Goal: Information Seeking & Learning: Compare options

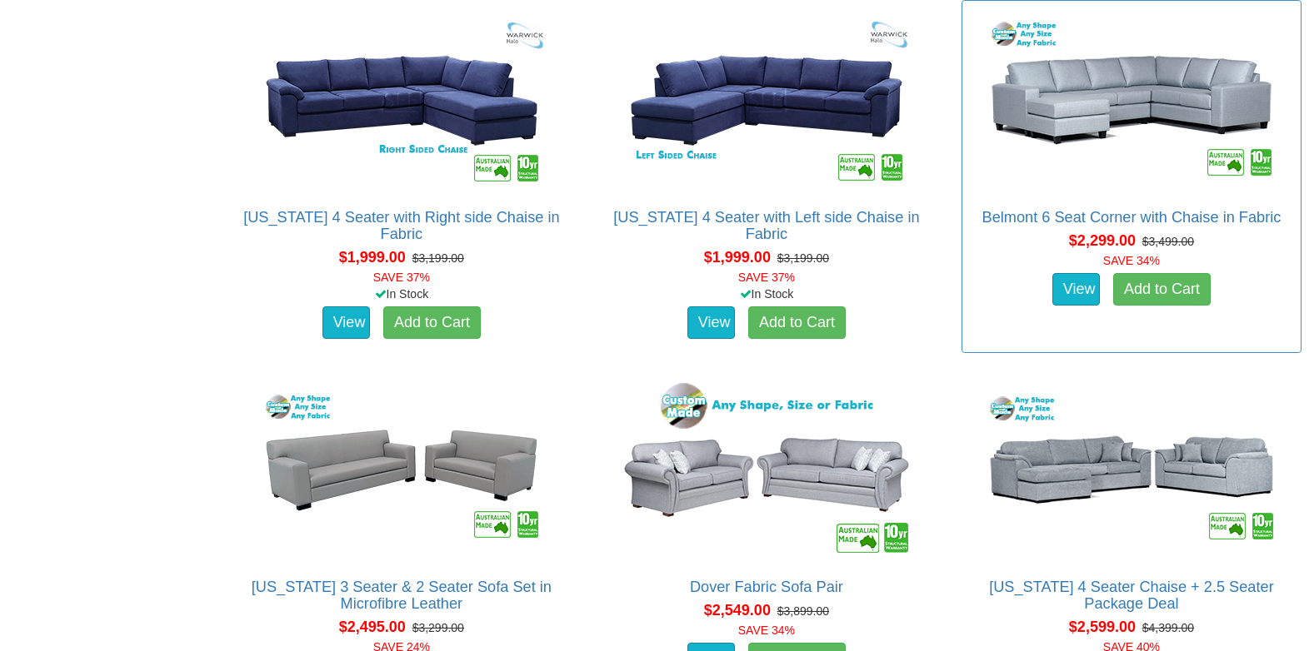
scroll to position [1749, 0]
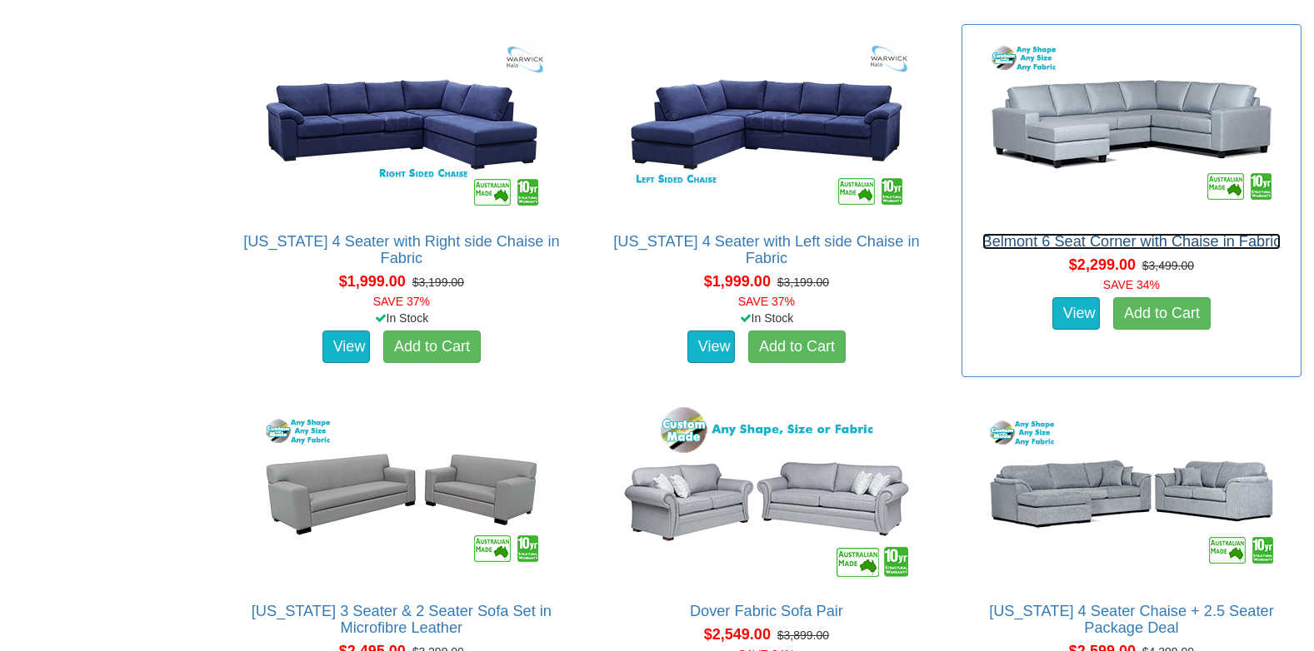
click at [1087, 239] on link "Belmont 6 Seat Corner with Chaise in Fabric" at bounding box center [1131, 241] width 299 height 17
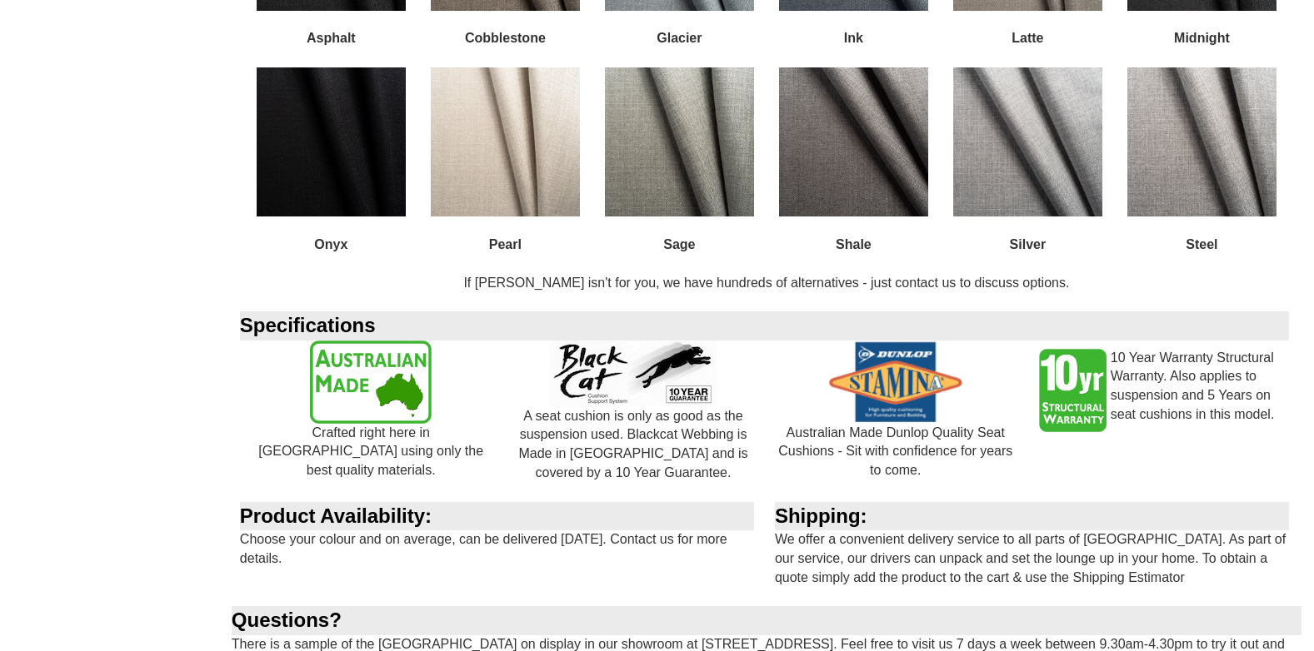
scroll to position [1749, 0]
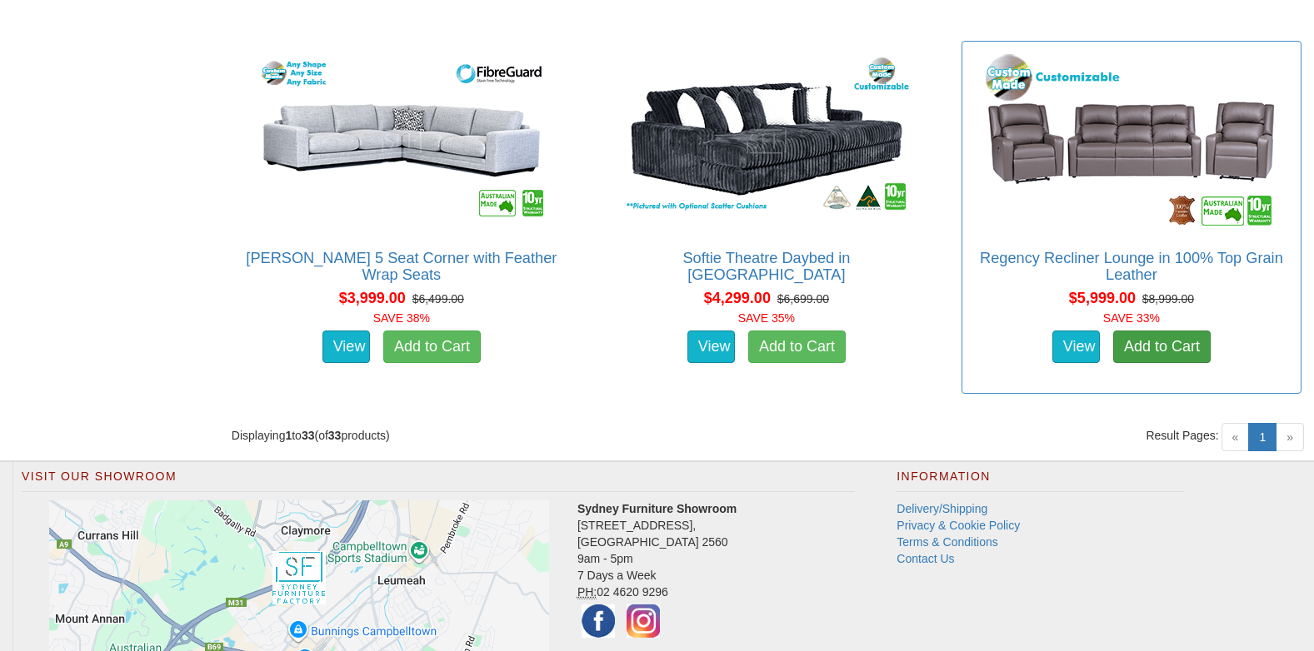
scroll to position [4665, 0]
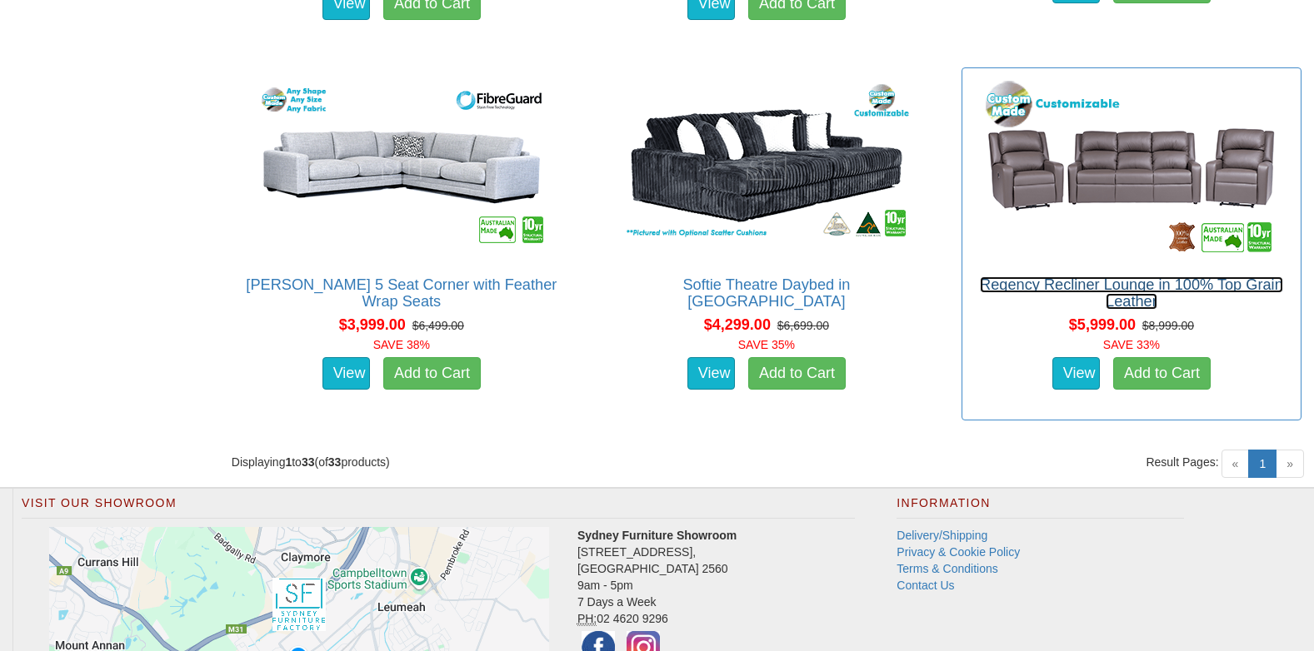
click at [1107, 286] on link "Regency Recliner Lounge in 100% Top Grain Leather" at bounding box center [1131, 293] width 303 height 33
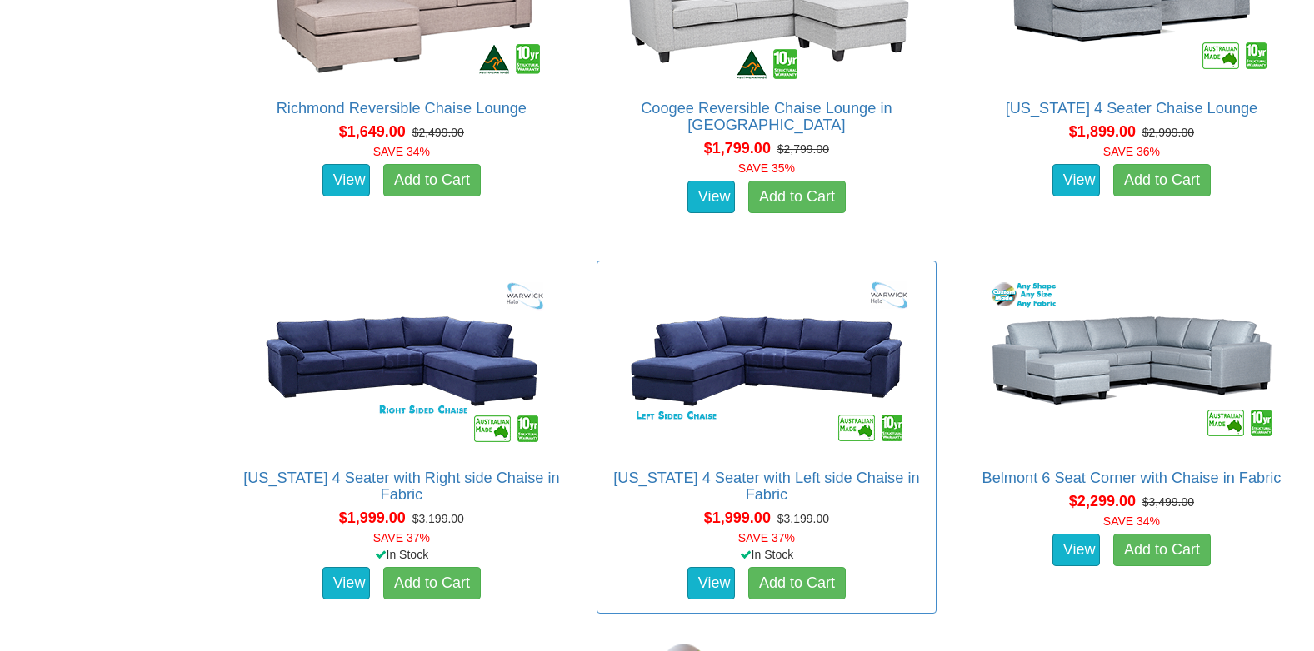
scroll to position [1549, 0]
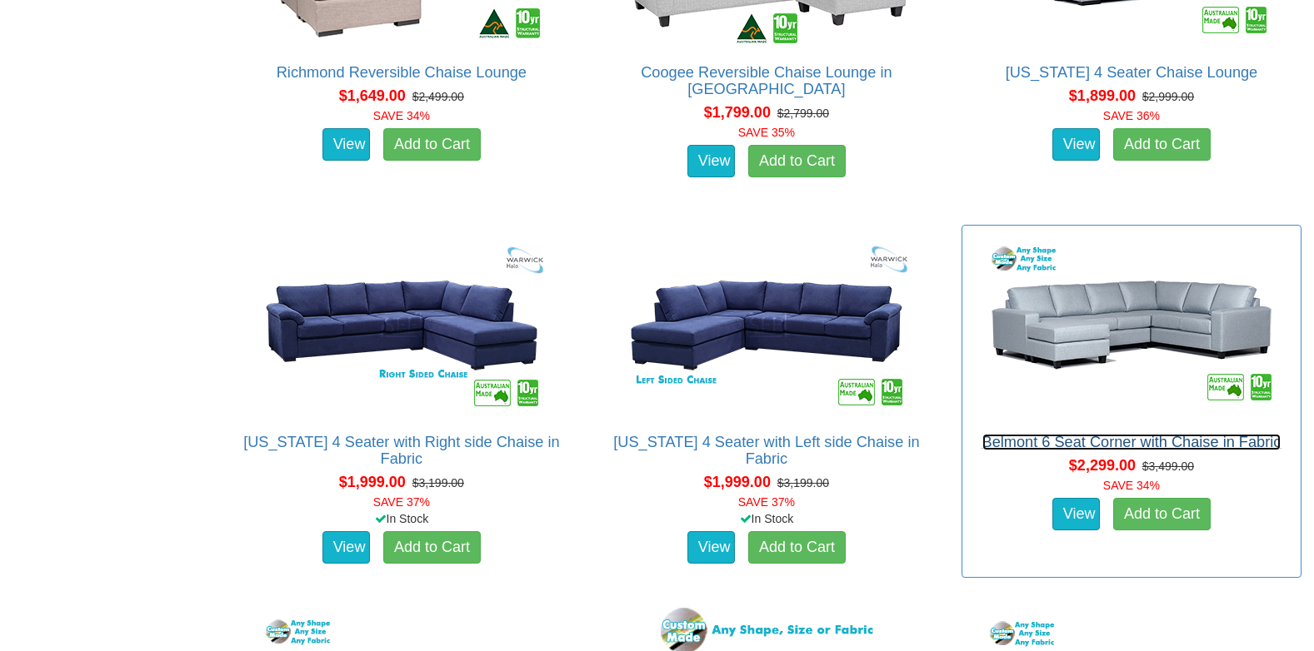
click at [1098, 447] on link "Belmont 6 Seat Corner with Chaise in Fabric" at bounding box center [1131, 442] width 299 height 17
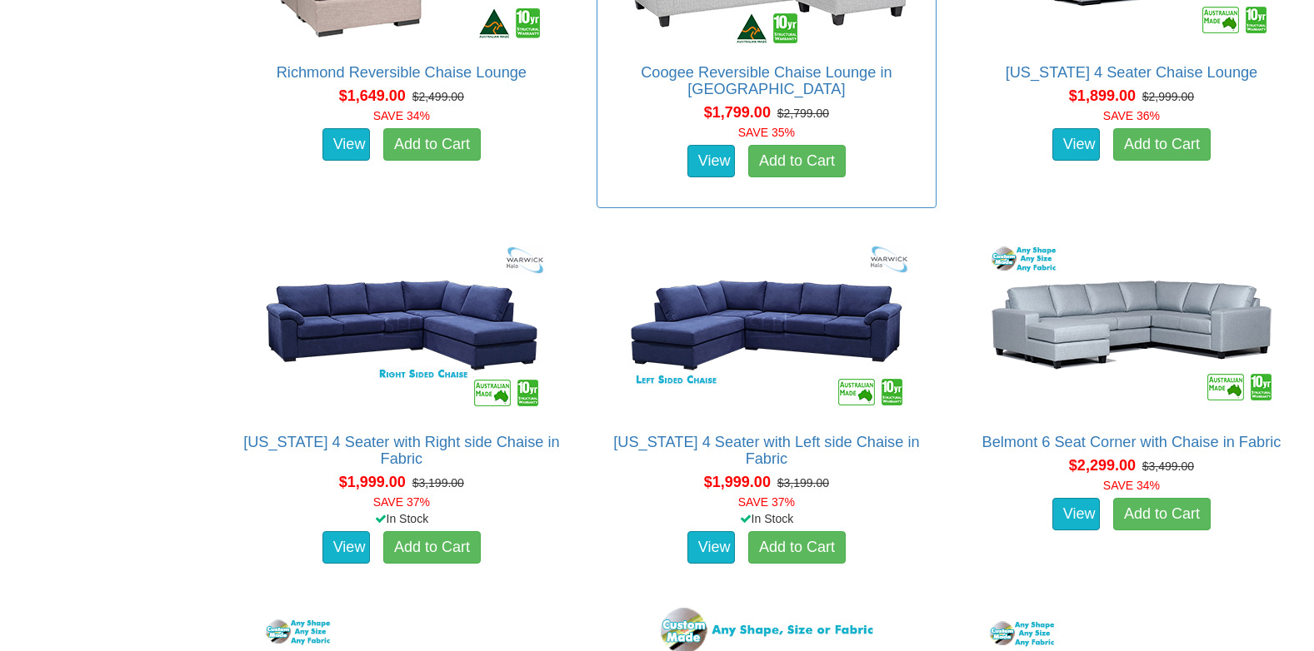
scroll to position [1549, 0]
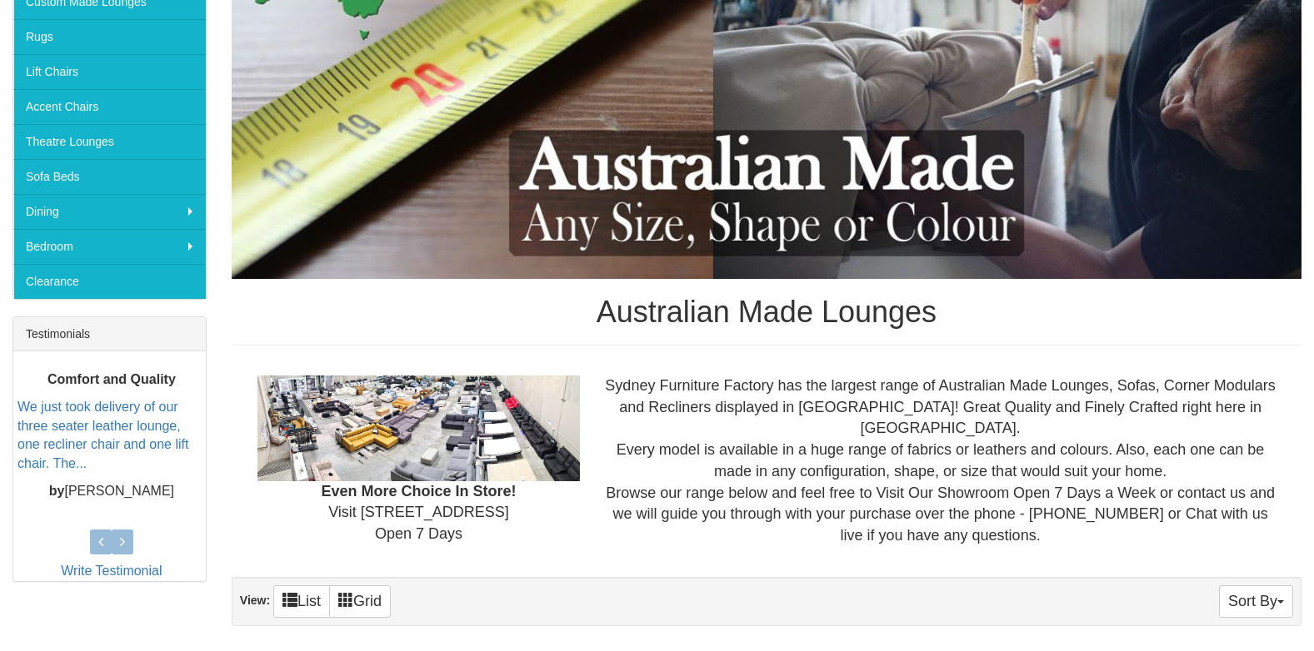
scroll to position [417, 0]
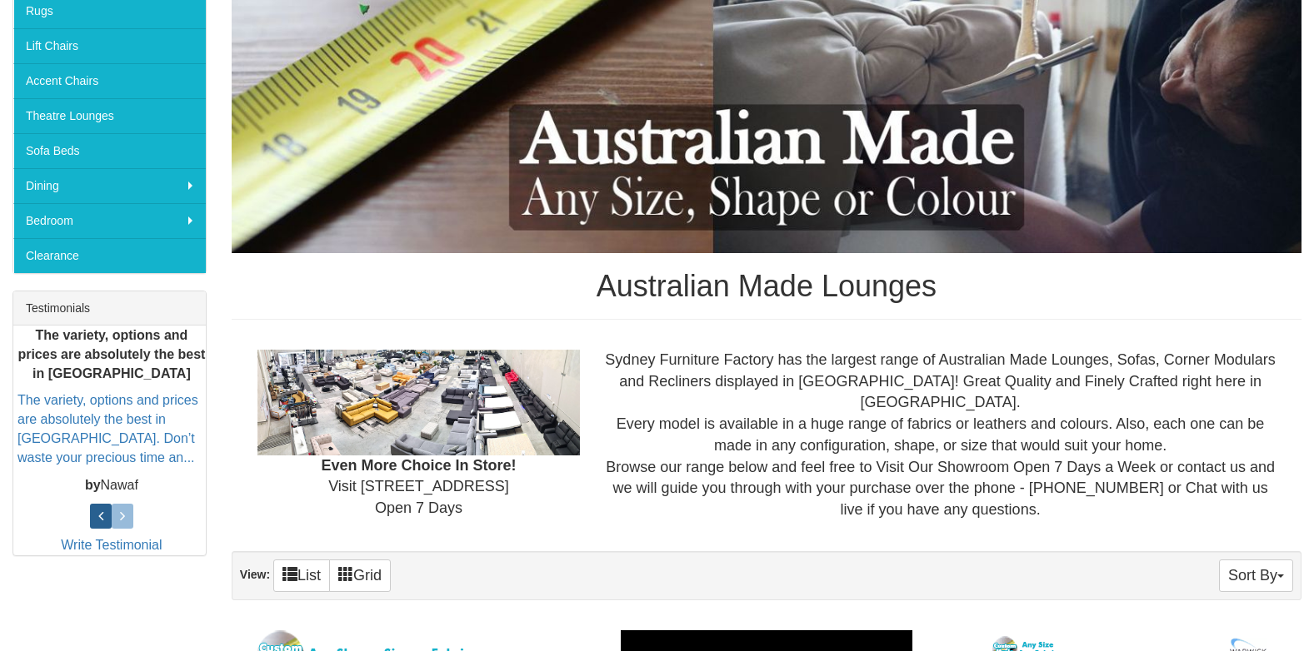
click at [100, 517] on icon at bounding box center [100, 516] width 5 height 15
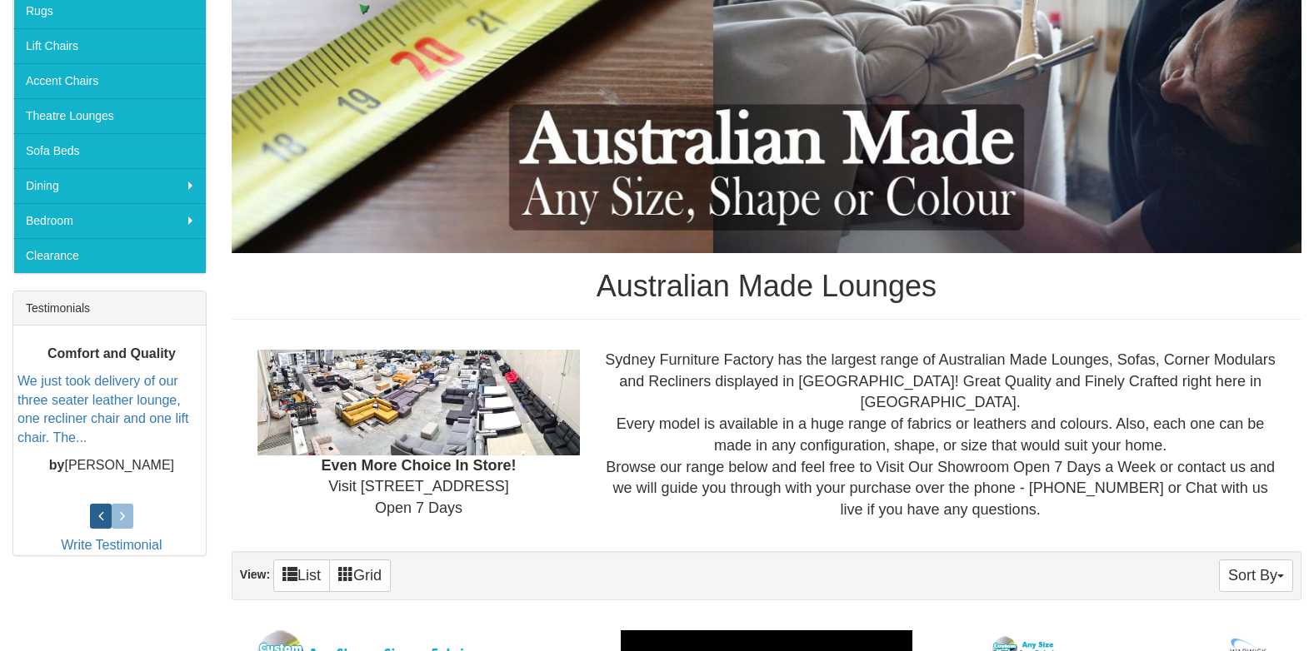
click at [100, 517] on icon at bounding box center [100, 516] width 5 height 15
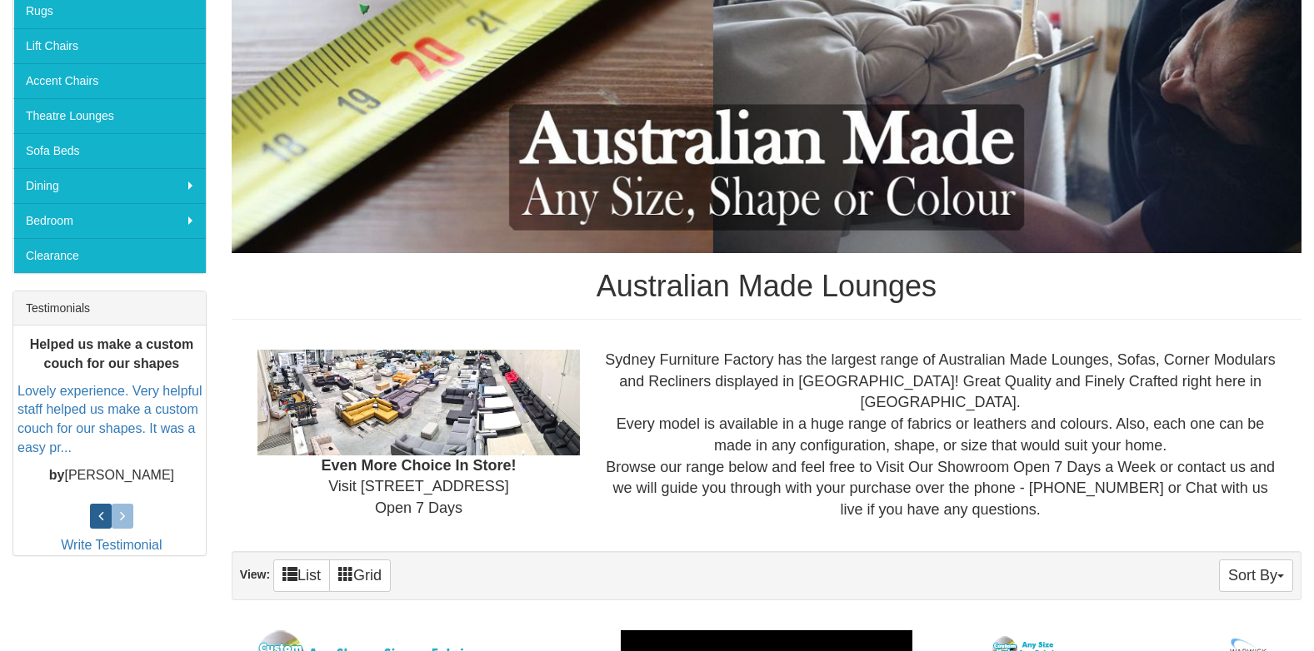
click at [99, 516] on icon at bounding box center [100, 516] width 5 height 15
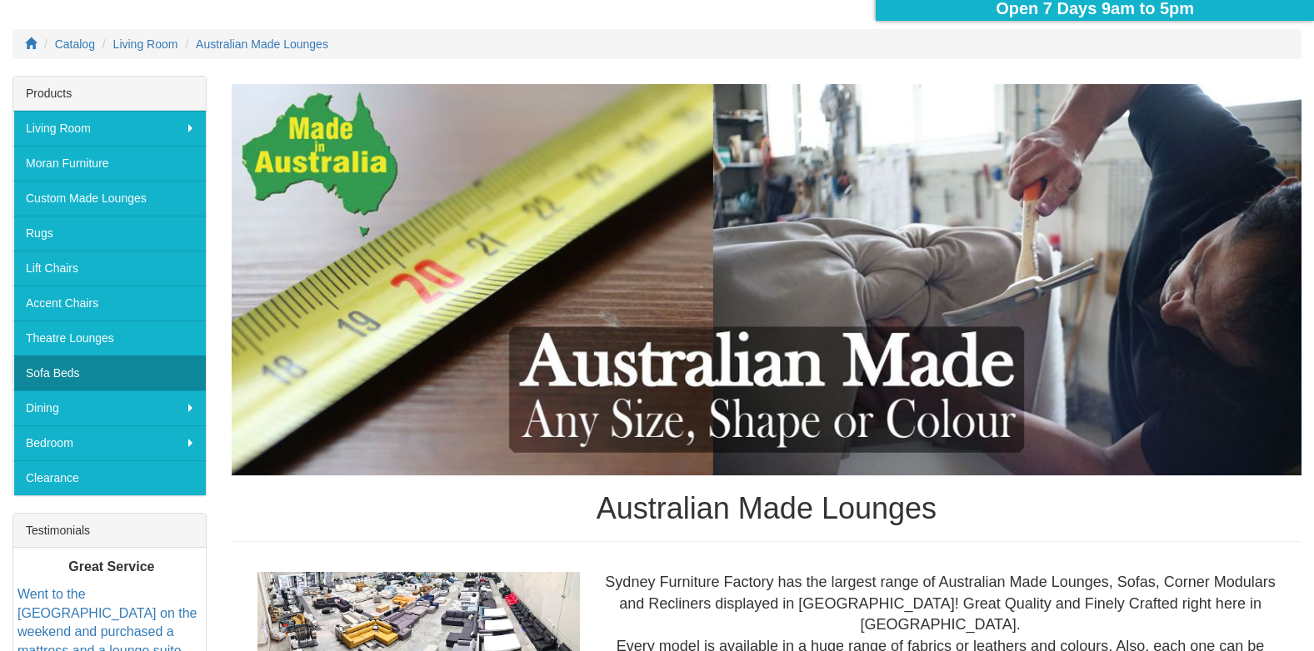
scroll to position [167, 0]
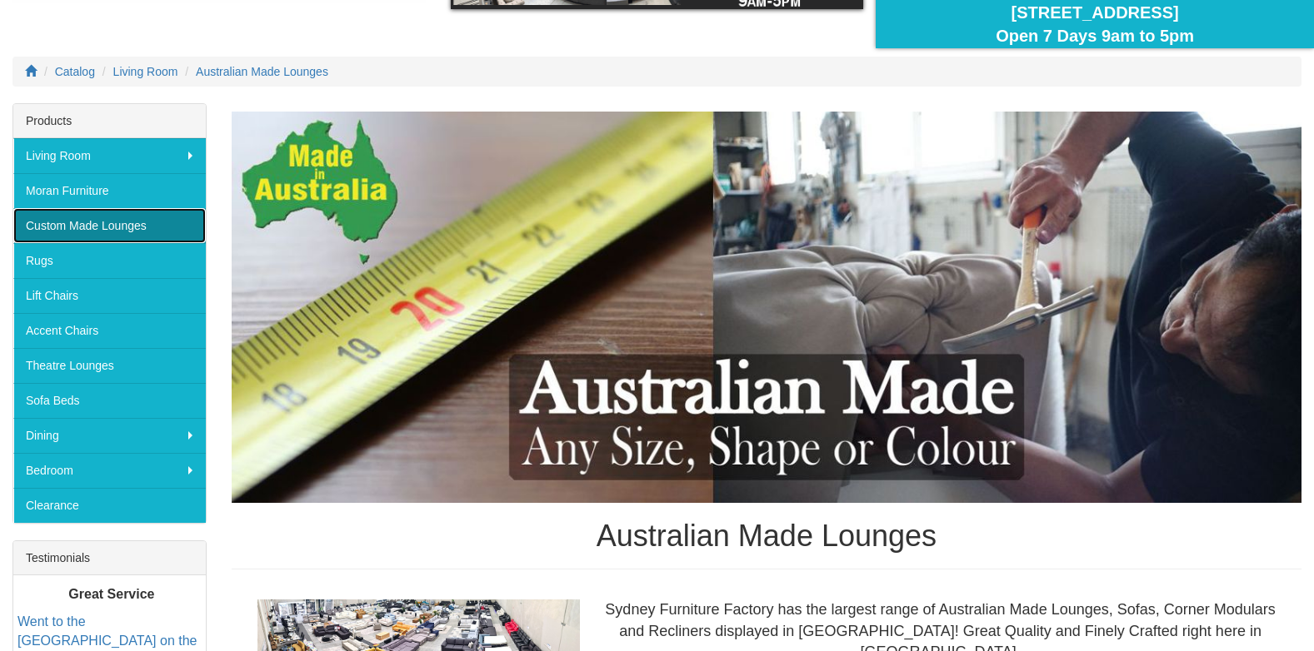
click at [101, 220] on link "Custom Made Lounges" at bounding box center [109, 225] width 192 height 35
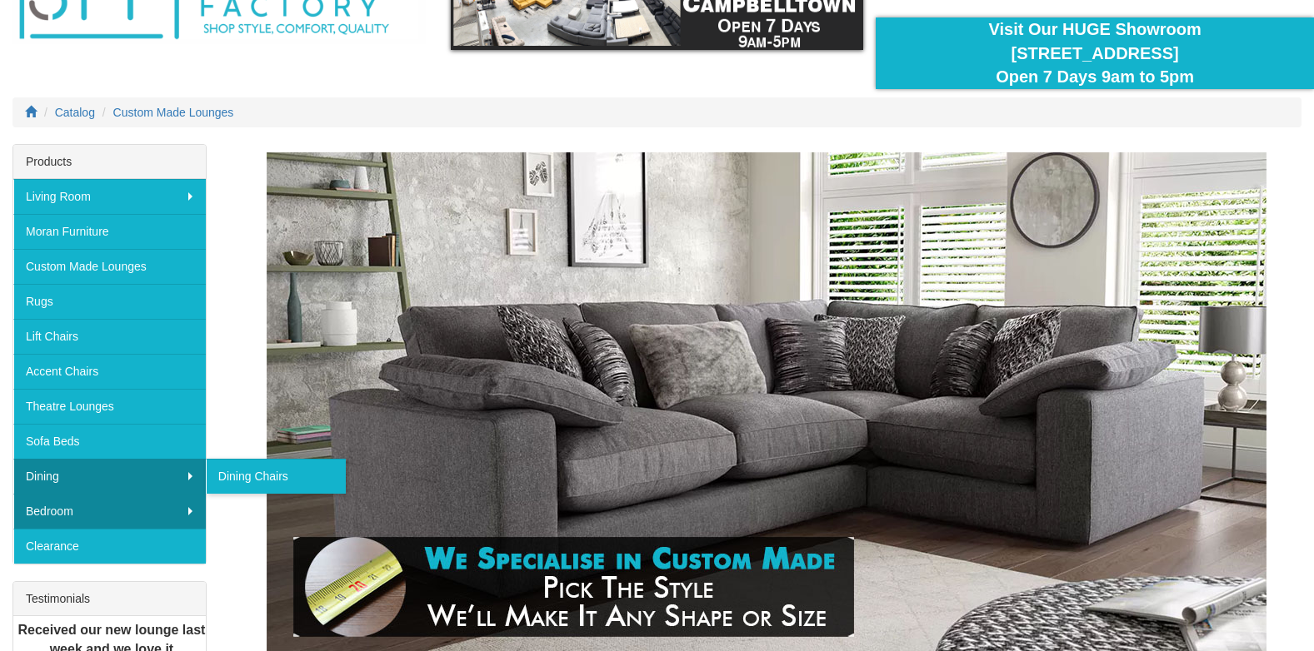
scroll to position [167, 0]
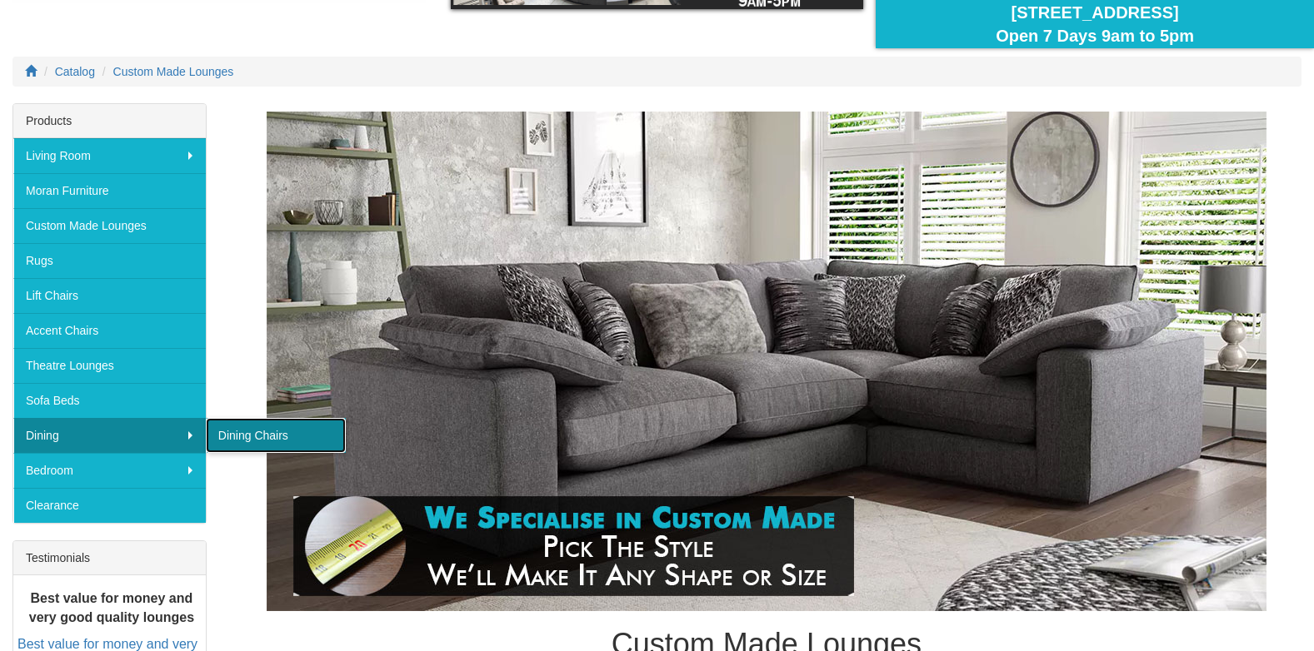
click at [244, 437] on link "Dining Chairs" at bounding box center [276, 435] width 140 height 35
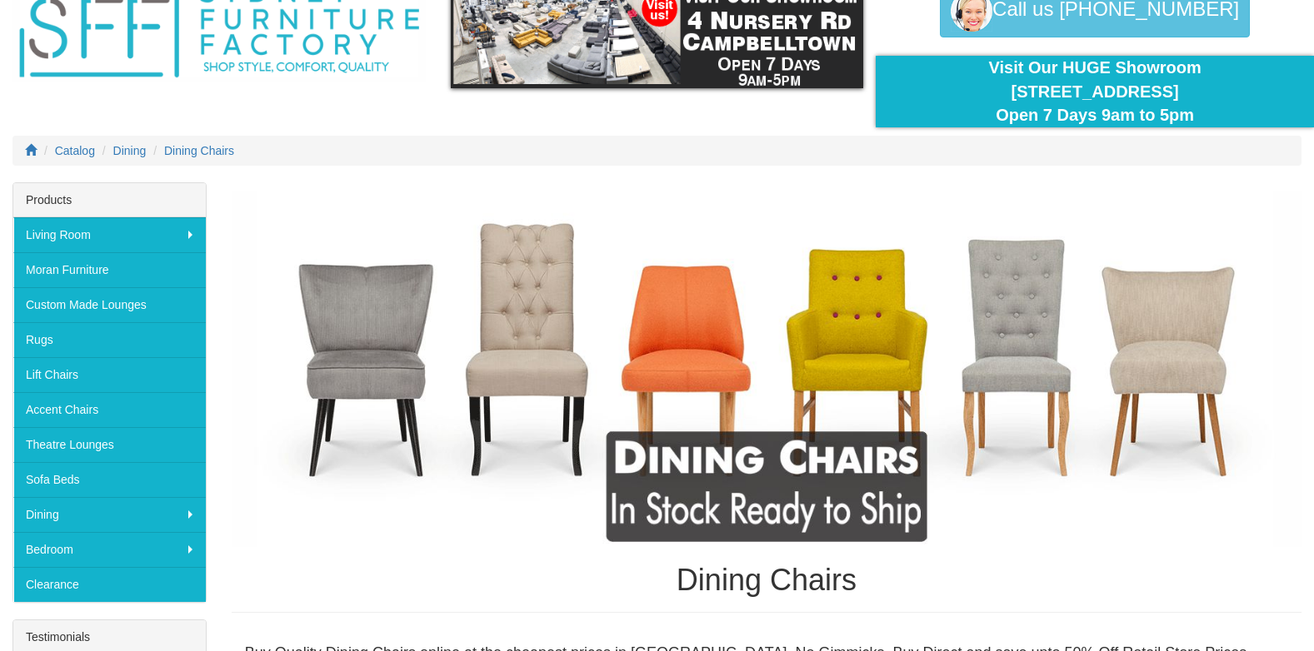
scroll to position [83, 0]
